Goal: Task Accomplishment & Management: Complete application form

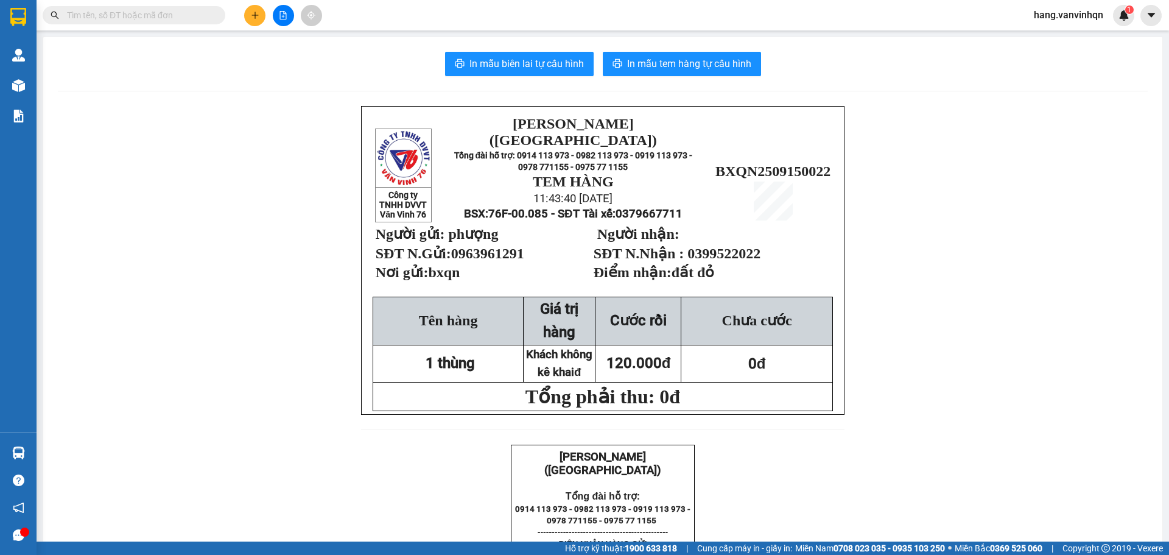
drag, startPoint x: 0, startPoint y: 0, endPoint x: 262, endPoint y: 17, distance: 262.9
click at [262, 17] on button at bounding box center [254, 15] width 21 height 21
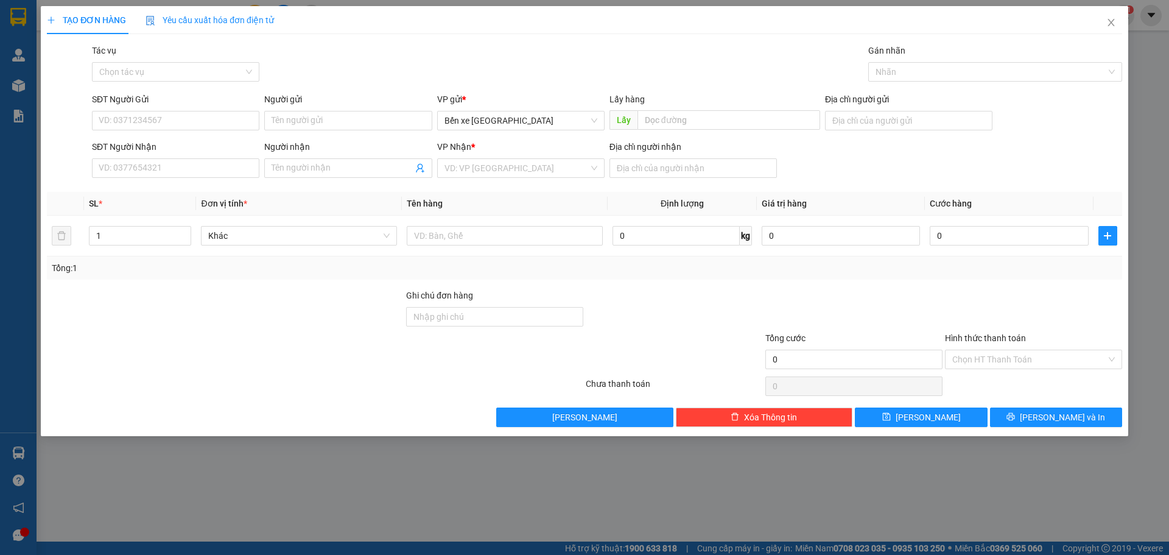
click at [500, 175] on input "search" at bounding box center [516, 168] width 144 height 18
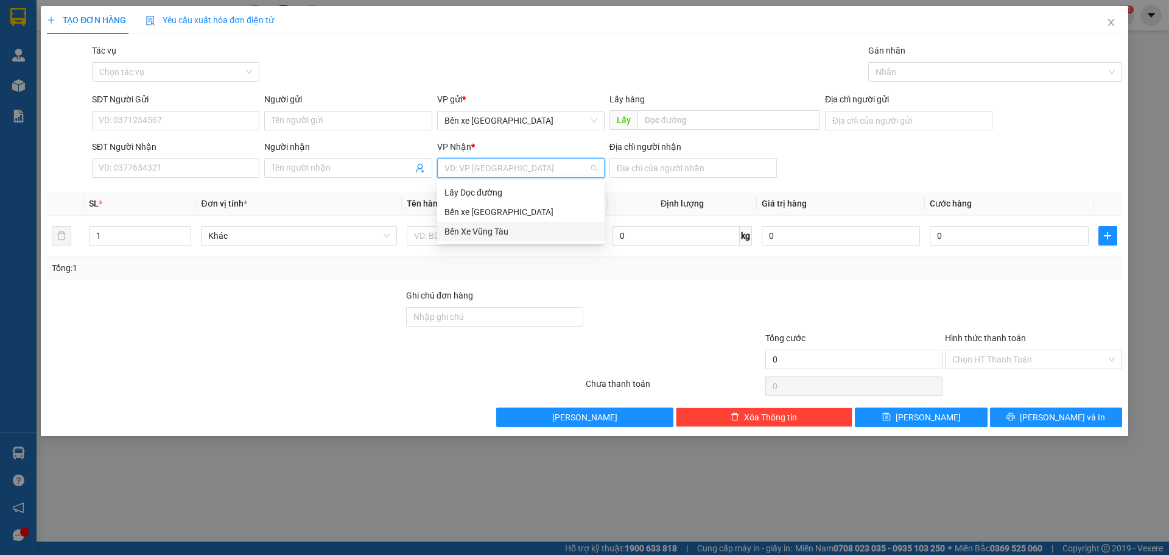
drag, startPoint x: 497, startPoint y: 234, endPoint x: 723, endPoint y: 141, distance: 244.8
click at [504, 234] on div "Bến Xe Vũng Tàu" at bounding box center [520, 231] width 153 height 13
drag, startPoint x: 548, startPoint y: 121, endPoint x: 516, endPoint y: 140, distance: 36.8
click at [545, 126] on span "Bến xe [GEOGRAPHIC_DATA]" at bounding box center [520, 120] width 153 height 18
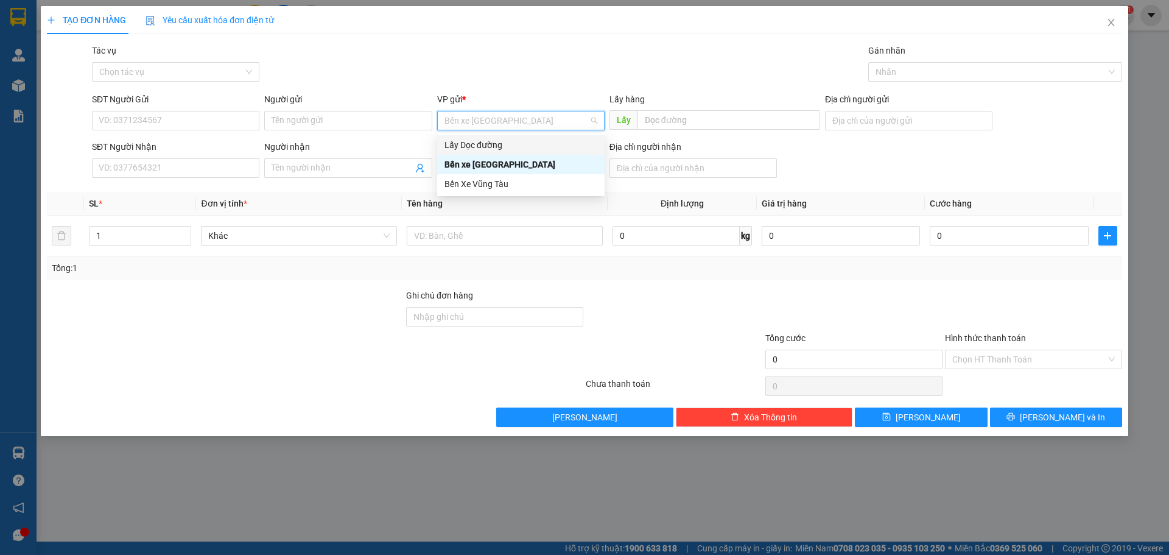
drag, startPoint x: 497, startPoint y: 141, endPoint x: 525, endPoint y: 136, distance: 28.5
click at [506, 140] on div "Lấy Dọc đường" at bounding box center [520, 144] width 153 height 13
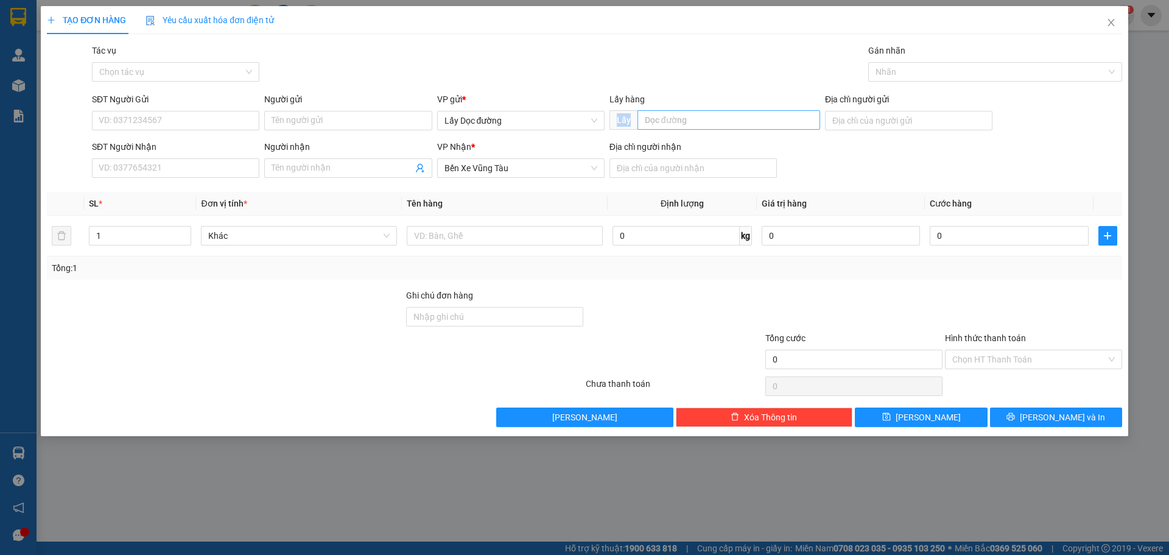
drag, startPoint x: 634, startPoint y: 116, endPoint x: 649, endPoint y: 117, distance: 15.9
click at [639, 116] on span "Lấy" at bounding box center [714, 119] width 211 height 19
click at [649, 117] on input "text" at bounding box center [728, 119] width 183 height 19
type input "sa huỳnh"
click at [137, 119] on input "SĐT Người Gửi" at bounding box center [175, 120] width 167 height 19
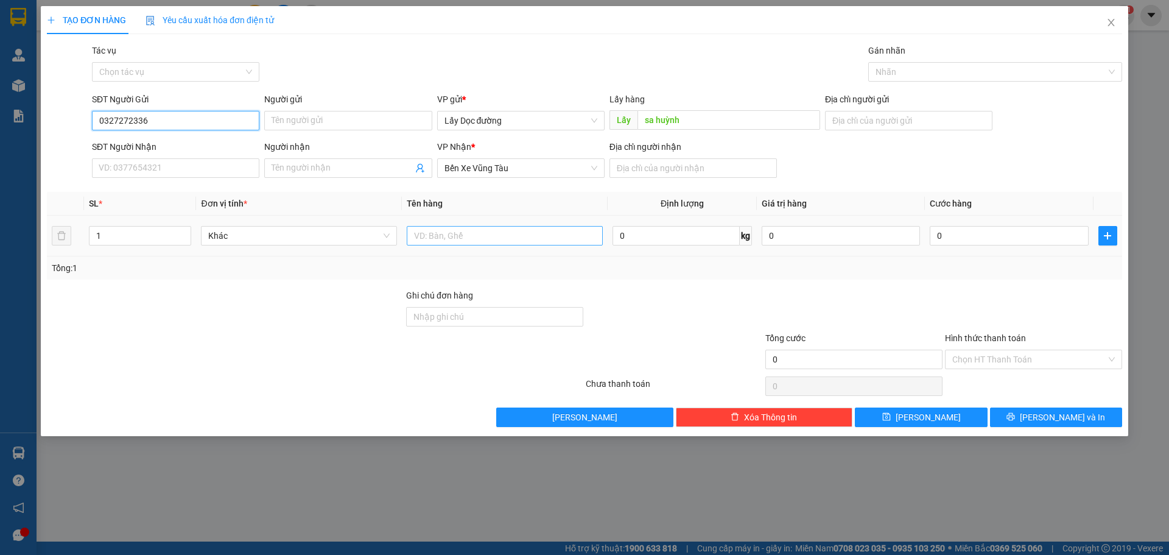
type input "0327272336"
click at [541, 227] on div at bounding box center [505, 235] width 196 height 24
click at [537, 242] on input "text" at bounding box center [505, 235] width 196 height 19
click at [520, 234] on input "text" at bounding box center [505, 235] width 196 height 19
drag, startPoint x: 707, startPoint y: 183, endPoint x: 710, endPoint y: 169, distance: 14.2
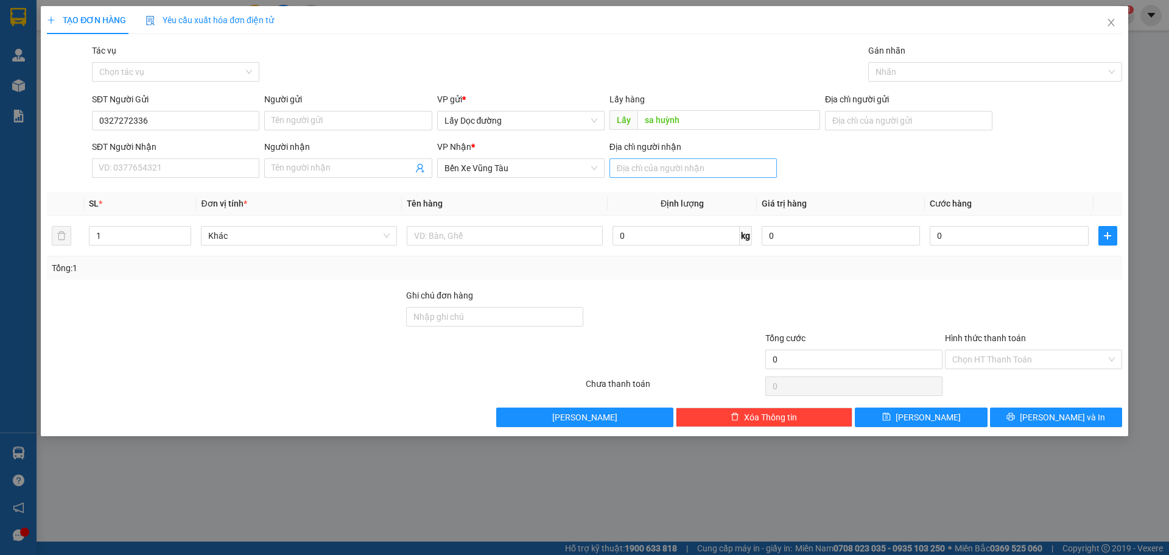
click at [710, 181] on div "Transit Pickup Surcharge Ids Transit Deliver Surcharge Ids Transit Deliver Surc…" at bounding box center [584, 235] width 1075 height 383
click at [709, 165] on input "Địa chỉ người nhận" at bounding box center [692, 167] width 167 height 19
type input "vũng tàu"
click at [909, 429] on div "TẠO ĐƠN HÀNG Yêu cầu xuất hóa đơn điện tử Transit Pickup Surcharge Ids Transit …" at bounding box center [584, 221] width 1087 height 430
drag, startPoint x: 905, startPoint y: 417, endPoint x: 905, endPoint y: 423, distance: 6.1
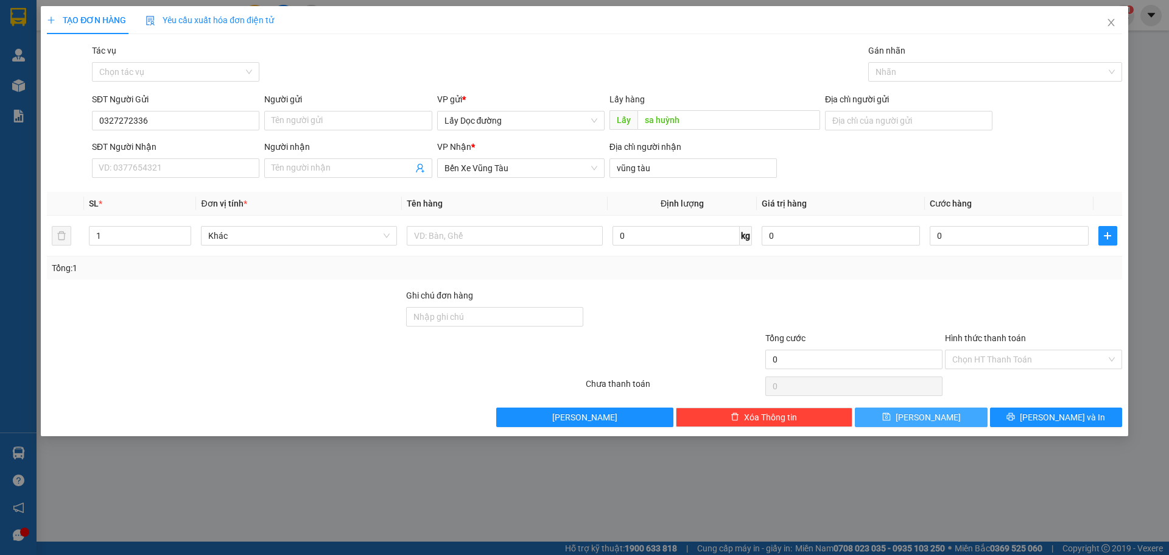
click at [905, 423] on button "[PERSON_NAME]" at bounding box center [921, 416] width 132 height 19
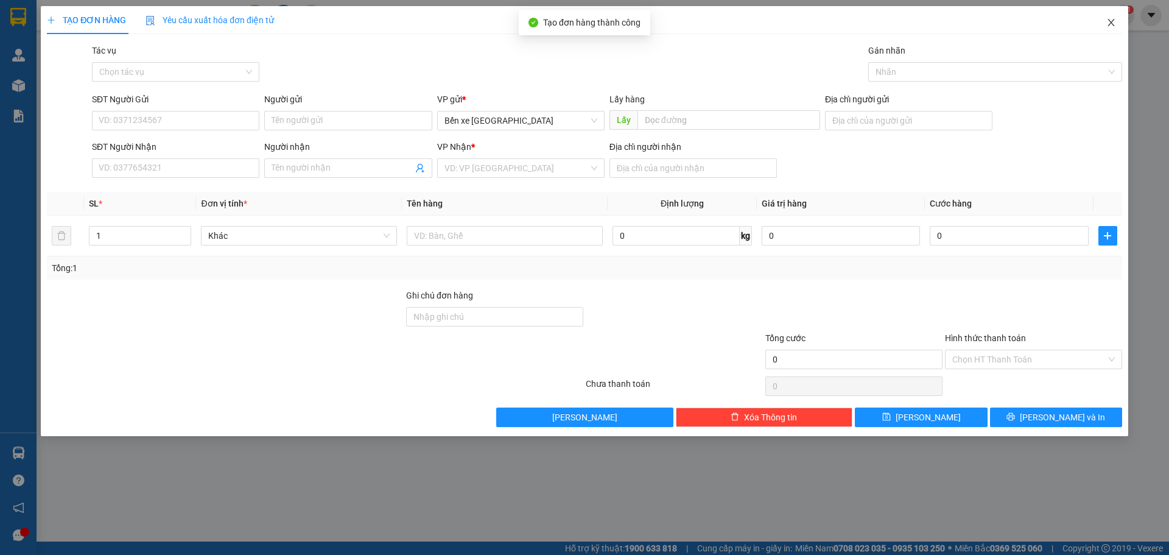
click at [1113, 26] on icon "close" at bounding box center [1111, 23] width 10 height 10
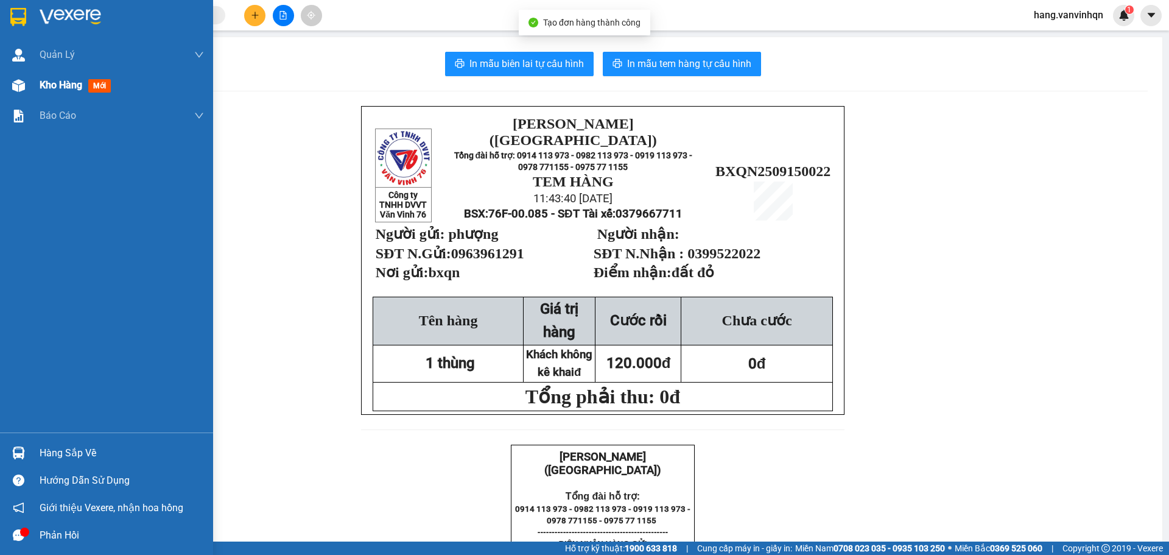
click at [74, 92] on div "Kho hàng mới" at bounding box center [78, 84] width 76 height 15
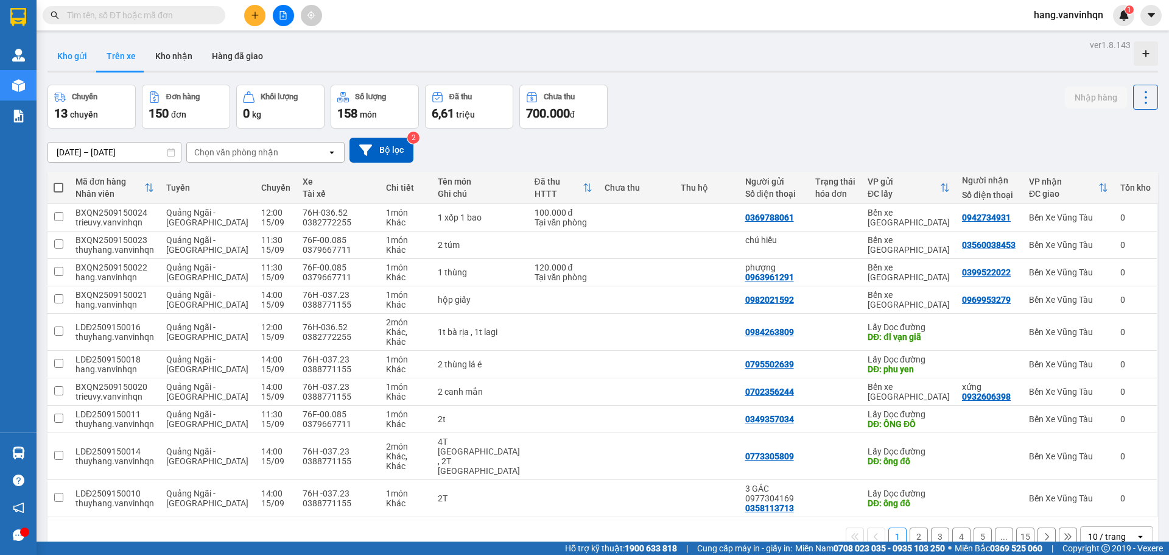
click at [64, 60] on button "Kho gửi" at bounding box center [71, 55] width 49 height 29
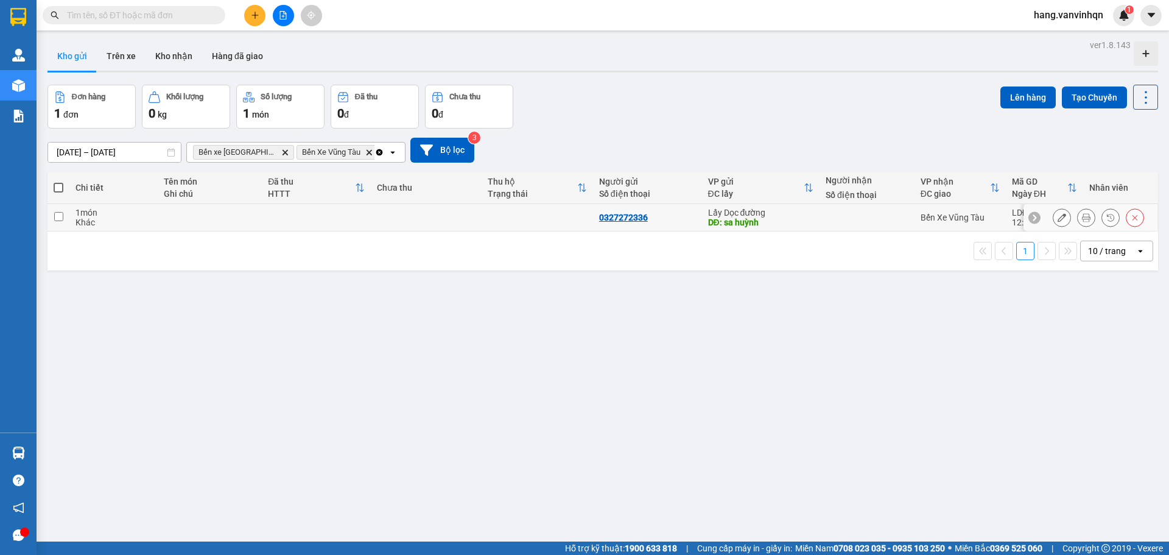
click at [877, 225] on td at bounding box center [866, 217] width 95 height 27
checkbox input "true"
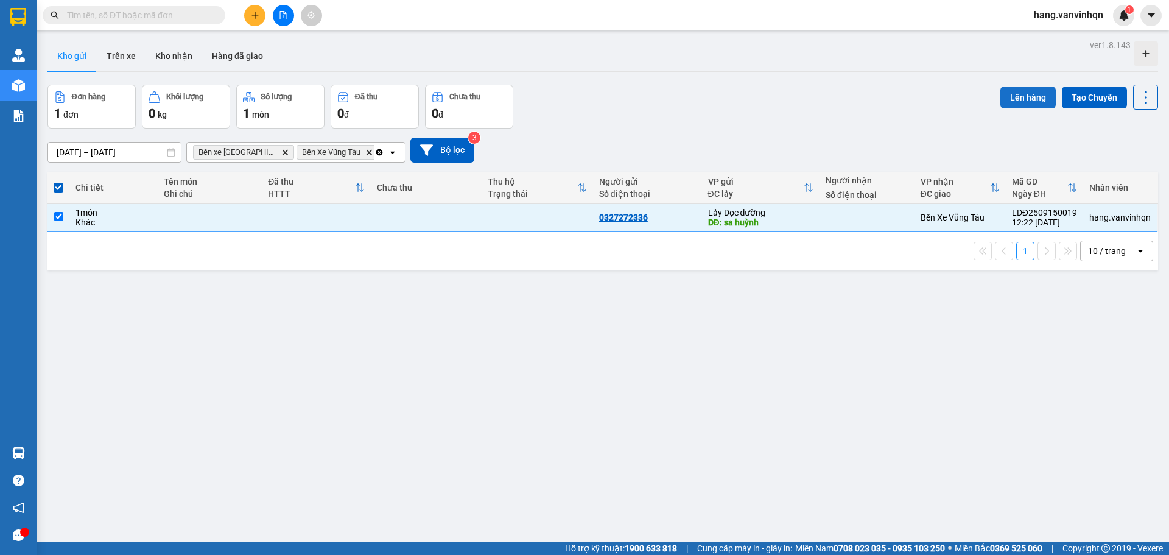
click at [1000, 100] on button "Lên hàng" at bounding box center [1027, 97] width 55 height 22
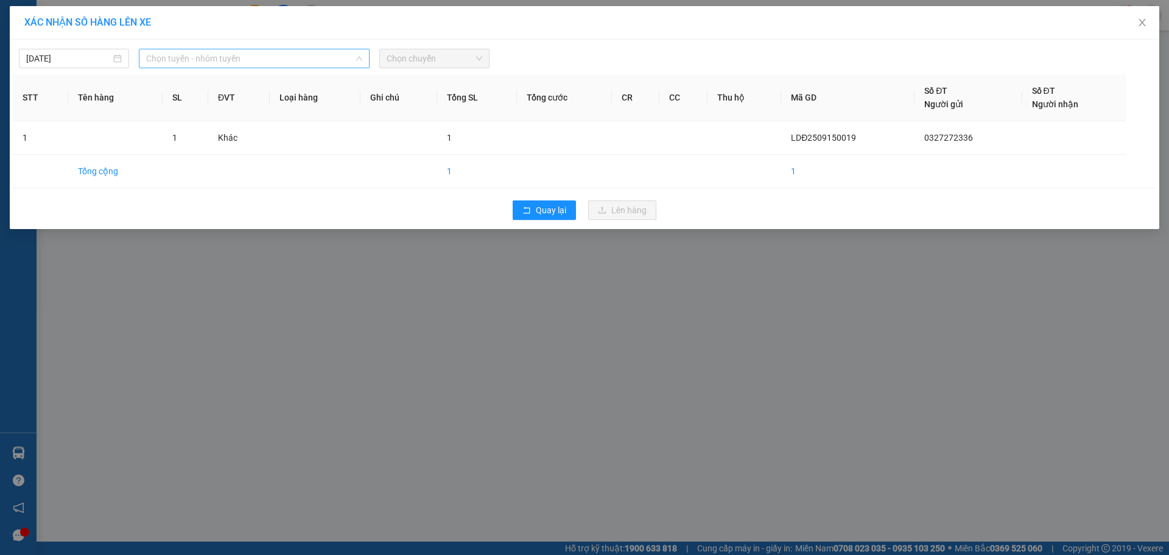
drag, startPoint x: 315, startPoint y: 63, endPoint x: 233, endPoint y: 113, distance: 97.0
click at [311, 64] on span "Chọn tuyến - nhóm tuyến" at bounding box center [254, 58] width 216 height 18
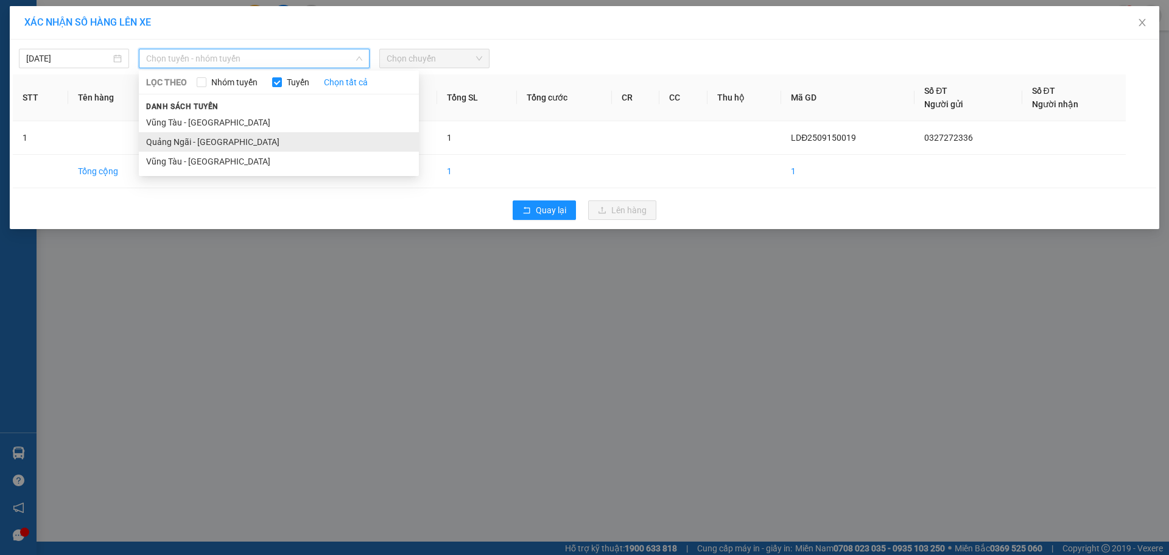
click at [217, 147] on li "Quảng Ngãi - [GEOGRAPHIC_DATA]" at bounding box center [279, 141] width 280 height 19
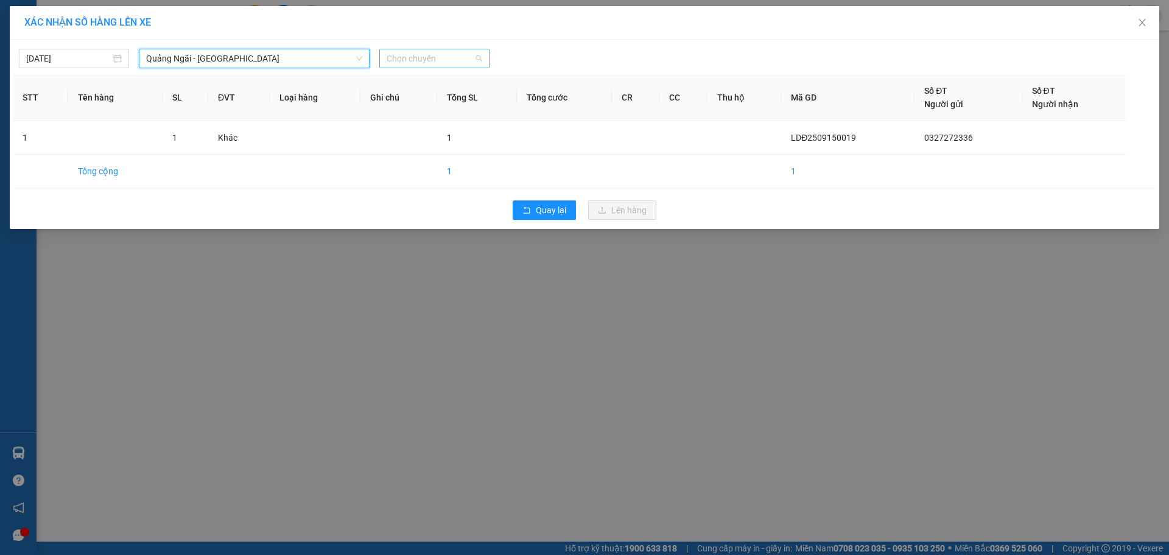
click at [469, 58] on span "Chọn chuyến" at bounding box center [435, 58] width 96 height 18
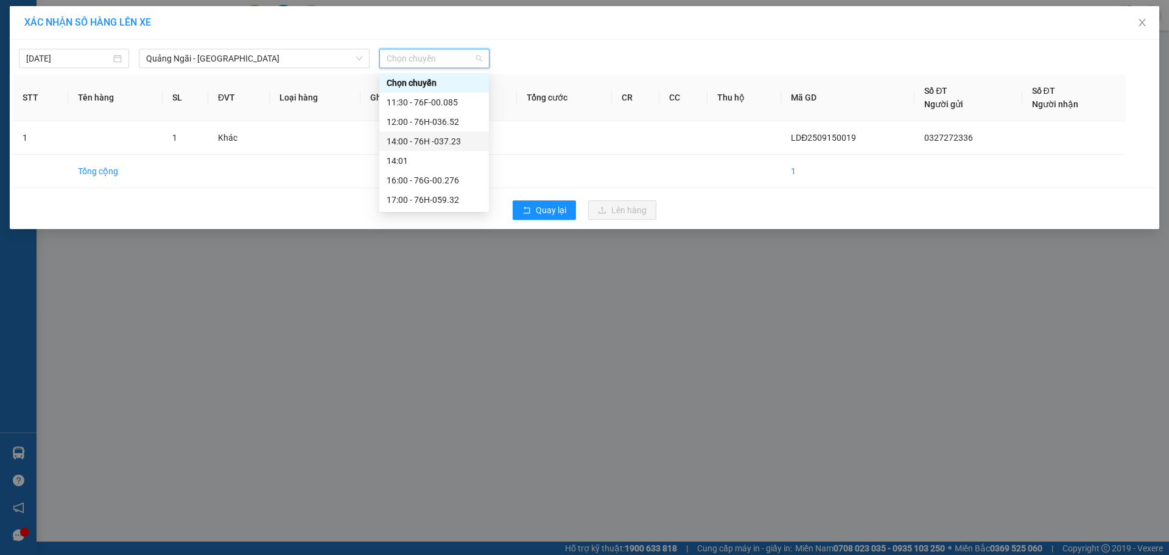
click at [449, 141] on div "14:00 - 76H -037.23" at bounding box center [434, 141] width 95 height 13
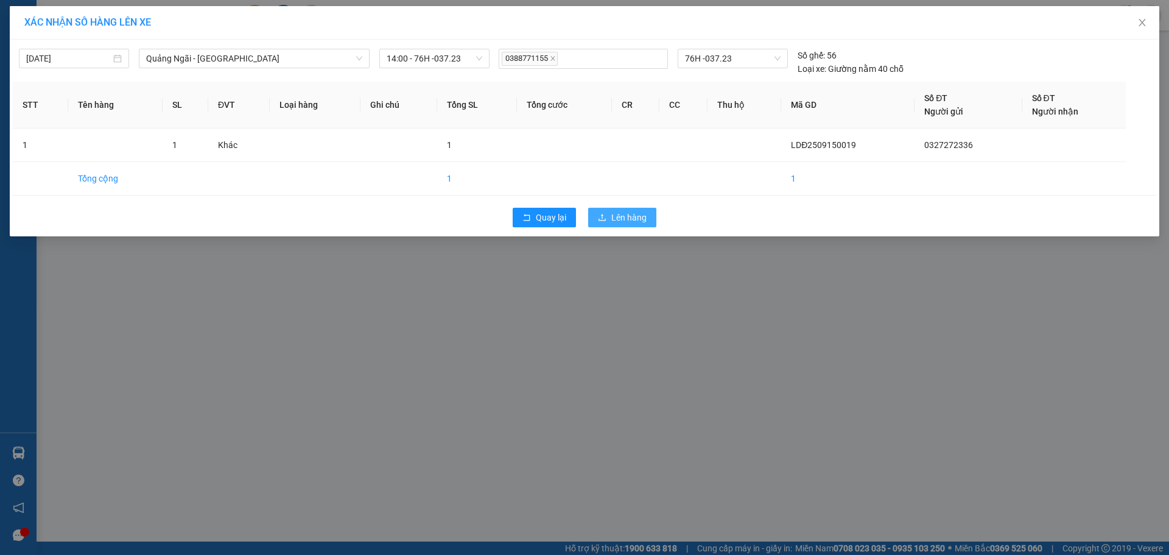
click at [621, 217] on span "Lên hàng" at bounding box center [628, 217] width 35 height 13
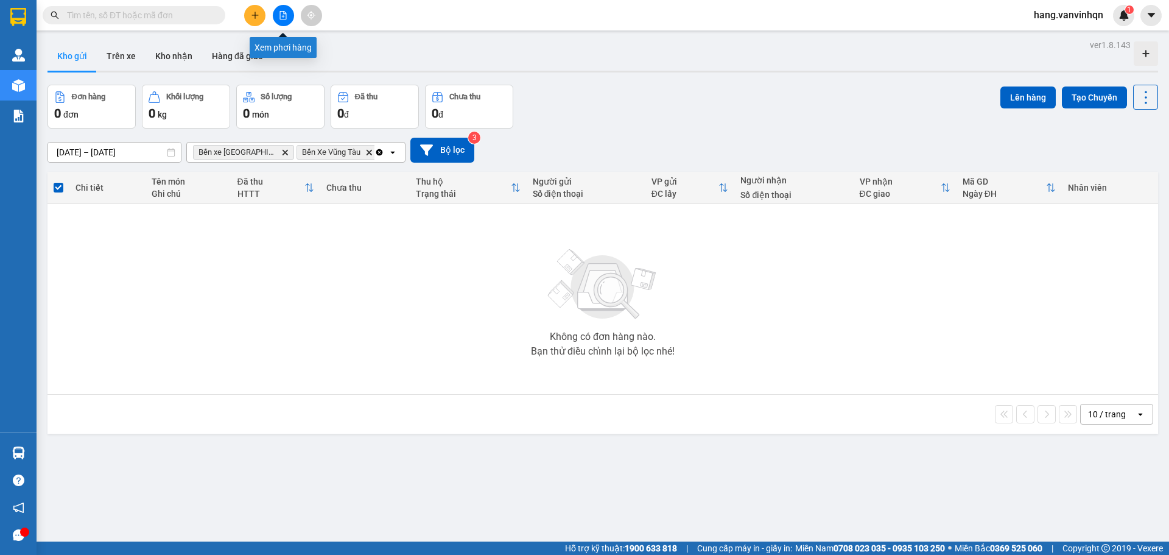
click at [281, 12] on icon "file-add" at bounding box center [283, 15] width 7 height 9
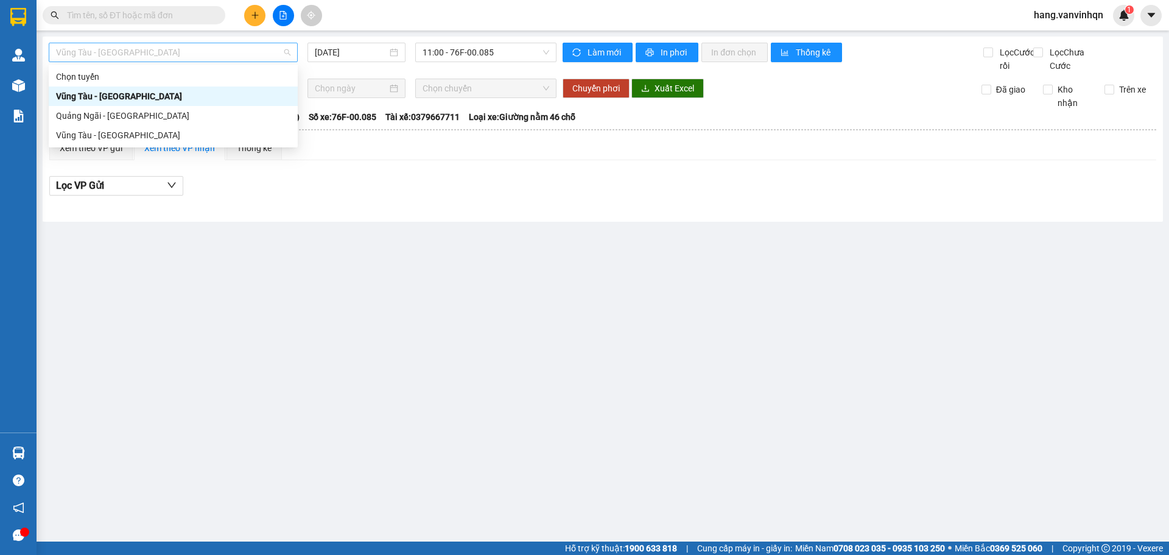
click at [100, 47] on span "Vũng Tàu - [GEOGRAPHIC_DATA]" at bounding box center [173, 52] width 234 height 18
click at [76, 107] on div "Quảng Ngãi - [GEOGRAPHIC_DATA]" at bounding box center [173, 115] width 249 height 19
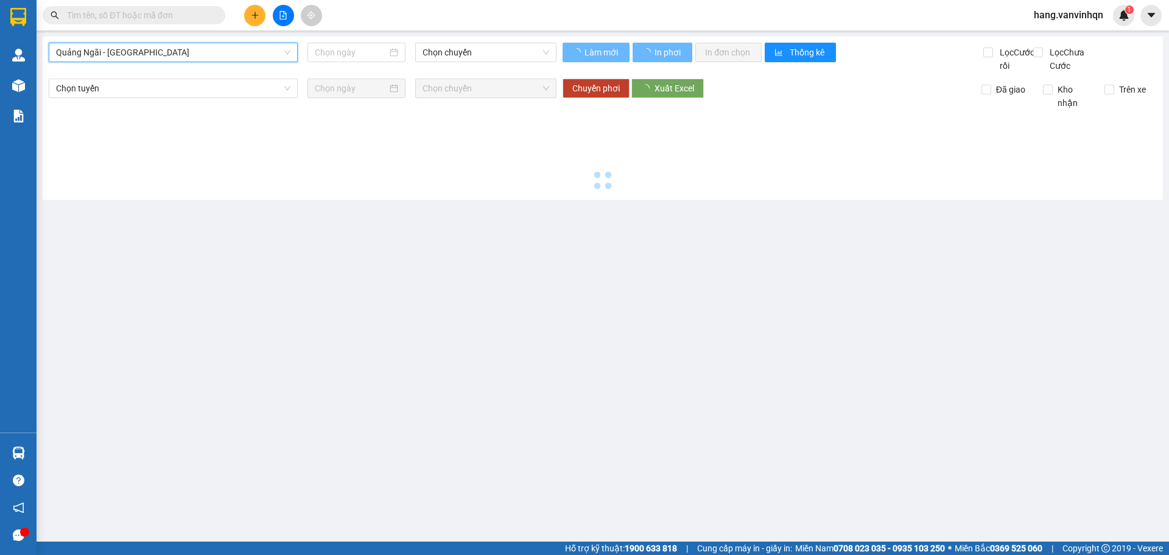
type input "[DATE]"
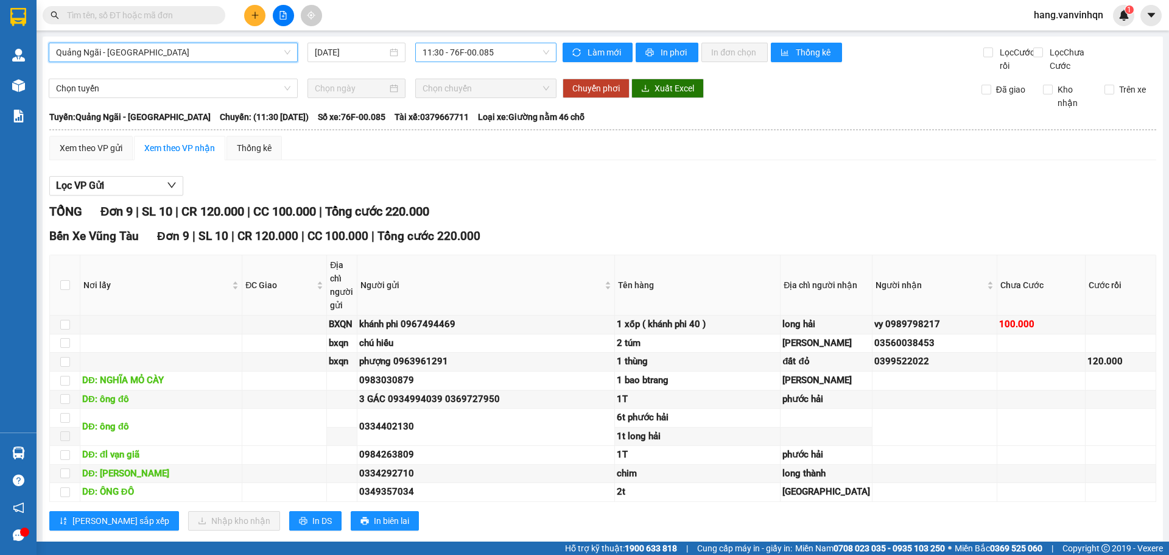
click at [505, 51] on span "11:30 - 76F-00.085" at bounding box center [485, 52] width 127 height 18
click at [519, 54] on span "11:30 - 76F-00.085" at bounding box center [485, 52] width 127 height 18
click at [702, 263] on div "Bến Xe Vũng Tàu Đơn 9 | SL 10 | CR 120.000 | CC 100.000 | Tổng cước 220.000 Nơi…" at bounding box center [602, 383] width 1107 height 312
click at [92, 155] on div "Xem theo VP gửi" at bounding box center [91, 147] width 63 height 13
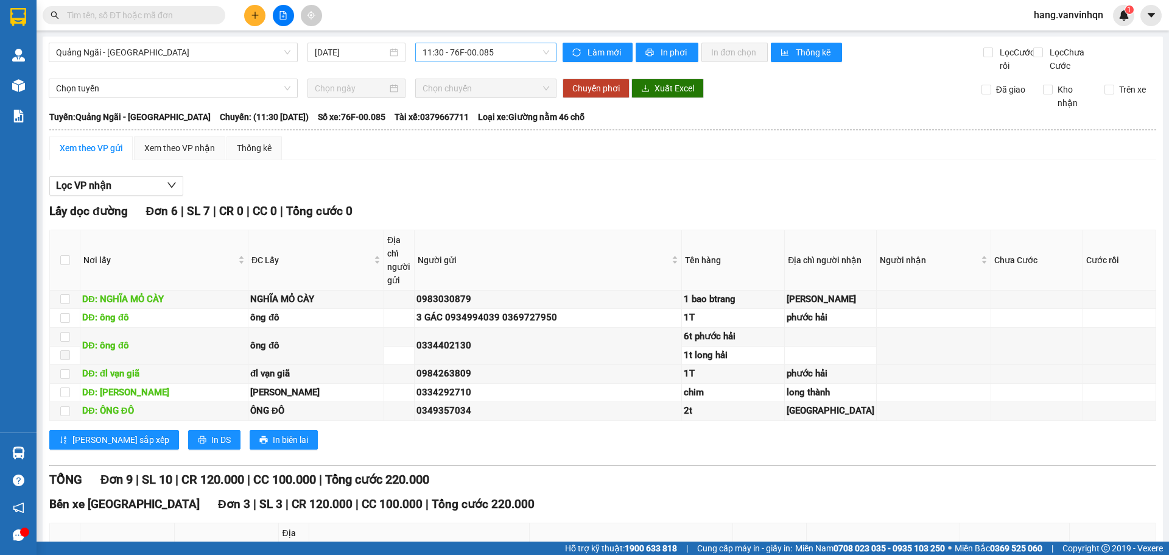
click at [518, 52] on span "11:30 - 76F-00.085" at bounding box center [485, 52] width 127 height 18
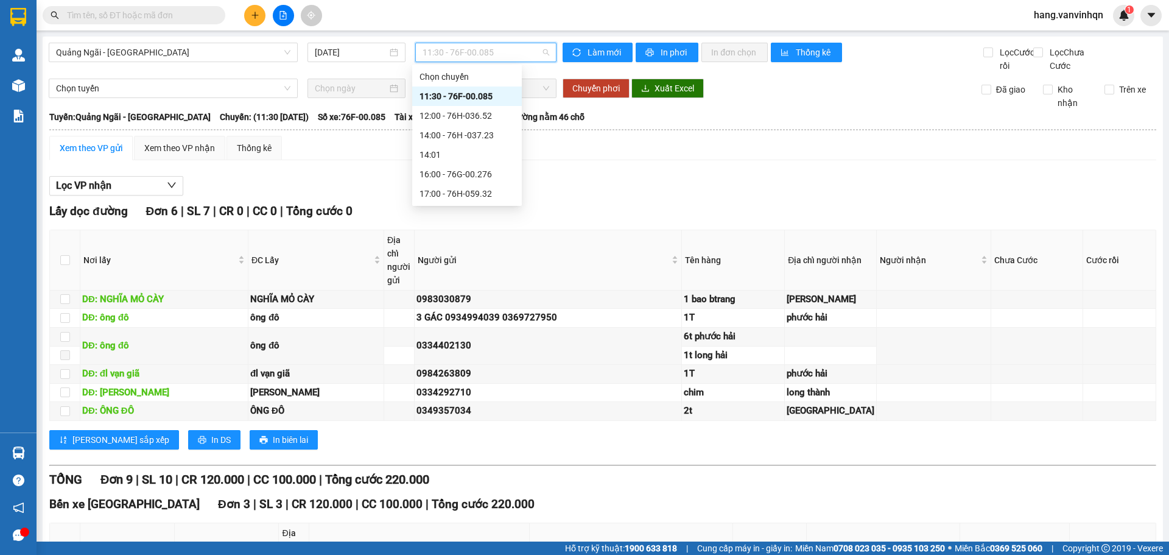
click at [477, 95] on div "11:30 - 76F-00.085" at bounding box center [466, 95] width 95 height 13
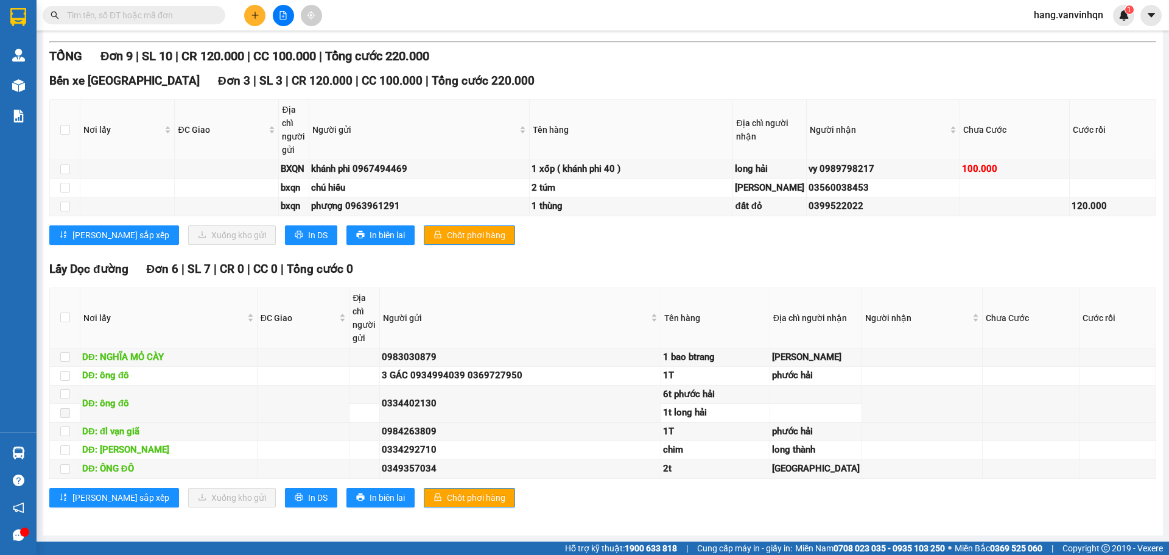
scroll to position [651, 0]
drag, startPoint x: 999, startPoint y: 296, endPoint x: 888, endPoint y: 321, distance: 114.0
click at [999, 348] on td at bounding box center [1030, 357] width 97 height 19
click at [595, 385] on td "0334402130" at bounding box center [520, 403] width 281 height 37
click at [275, 385] on tr "DĐ: ông đô 0334402130 [GEOGRAPHIC_DATA]" at bounding box center [603, 394] width 1106 height 19
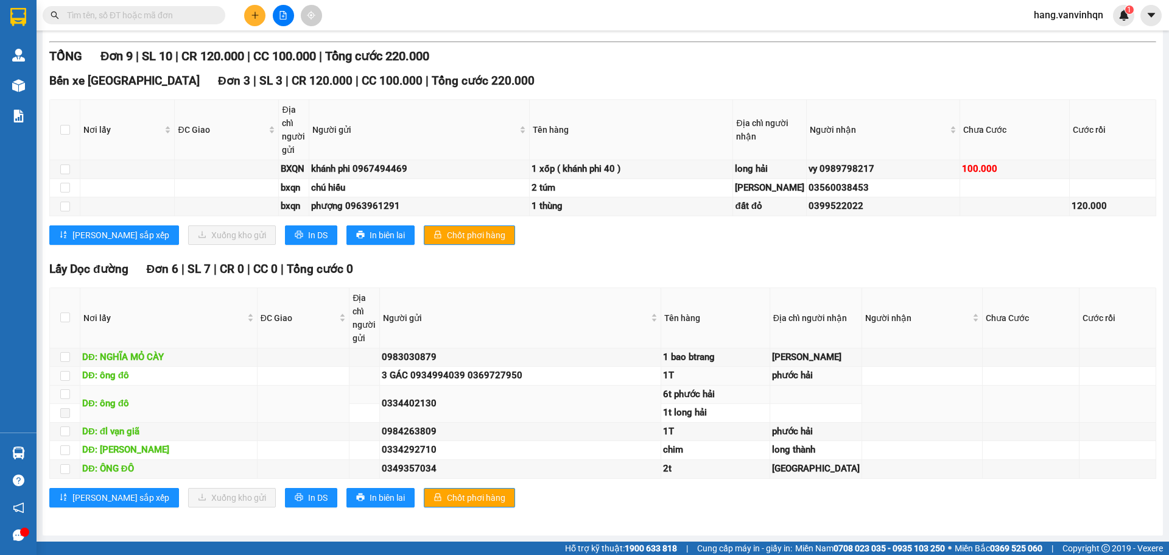
drag, startPoint x: 550, startPoint y: 335, endPoint x: 556, endPoint y: 367, distance: 32.2
click at [550, 366] on td "3 GÁC 0934994039 0369727950" at bounding box center [520, 375] width 281 height 19
click at [666, 379] on tbody "DĐ: NGHĨA MỎ CÀY 0983030879 1 bao btrang Mỹ xuân a DĐ: ông đô 3 GÁC 0934994039 …" at bounding box center [603, 413] width 1106 height 130
click at [558, 385] on td "0334402130" at bounding box center [520, 403] width 281 height 37
click at [551, 396] on div "0334402130" at bounding box center [520, 403] width 277 height 15
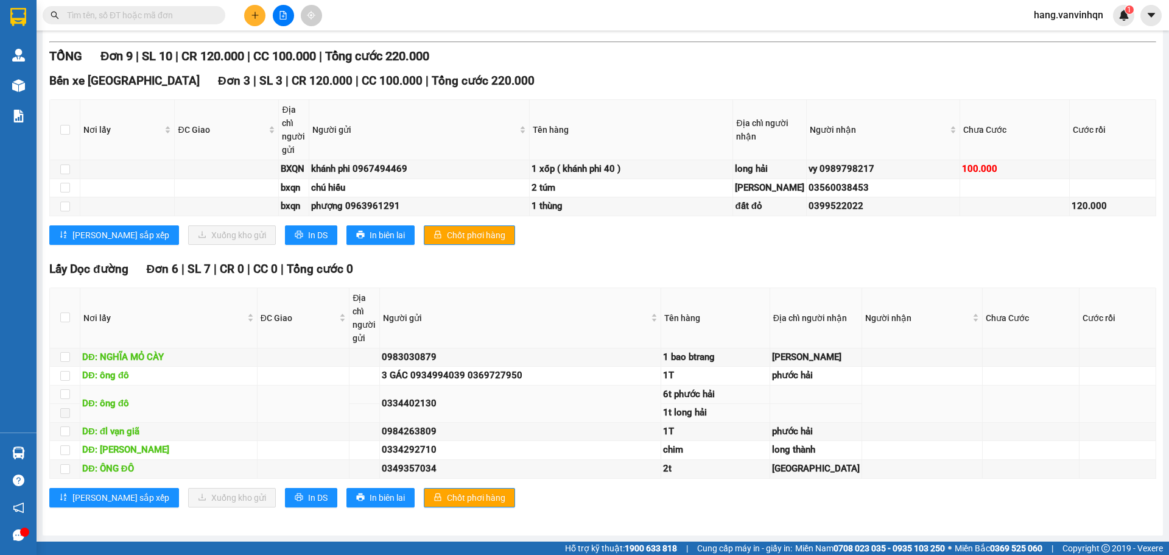
drag, startPoint x: 898, startPoint y: 366, endPoint x: 892, endPoint y: 367, distance: 6.2
click at [898, 385] on td at bounding box center [922, 403] width 121 height 37
